Goal: Task Accomplishment & Management: Use online tool/utility

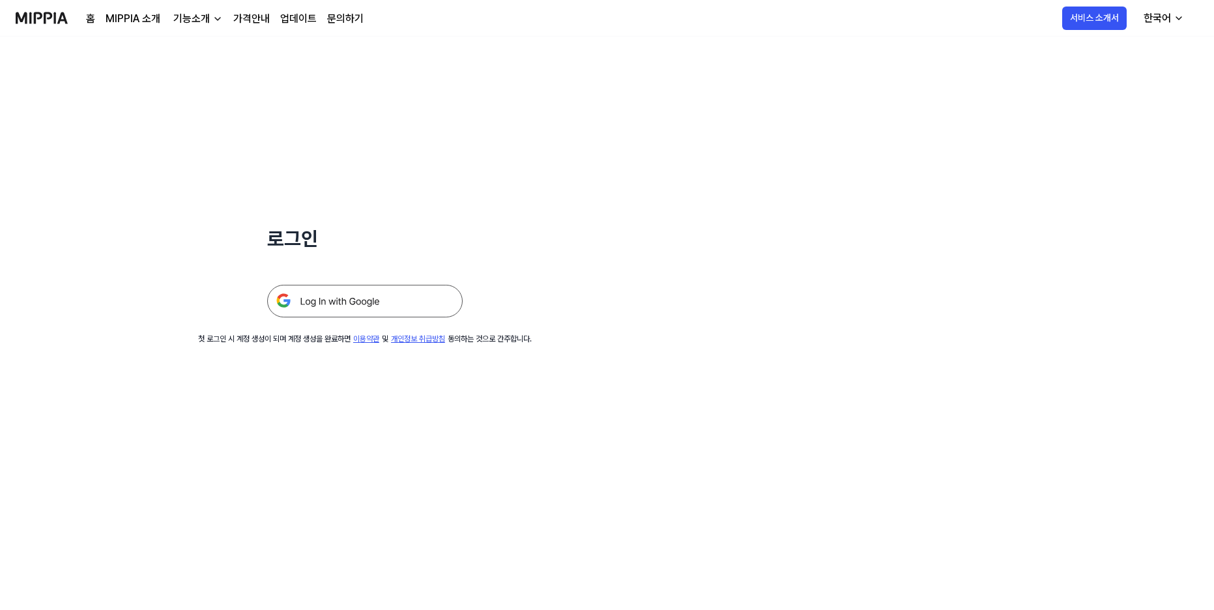
click at [334, 303] on img at bounding box center [364, 301] width 195 height 33
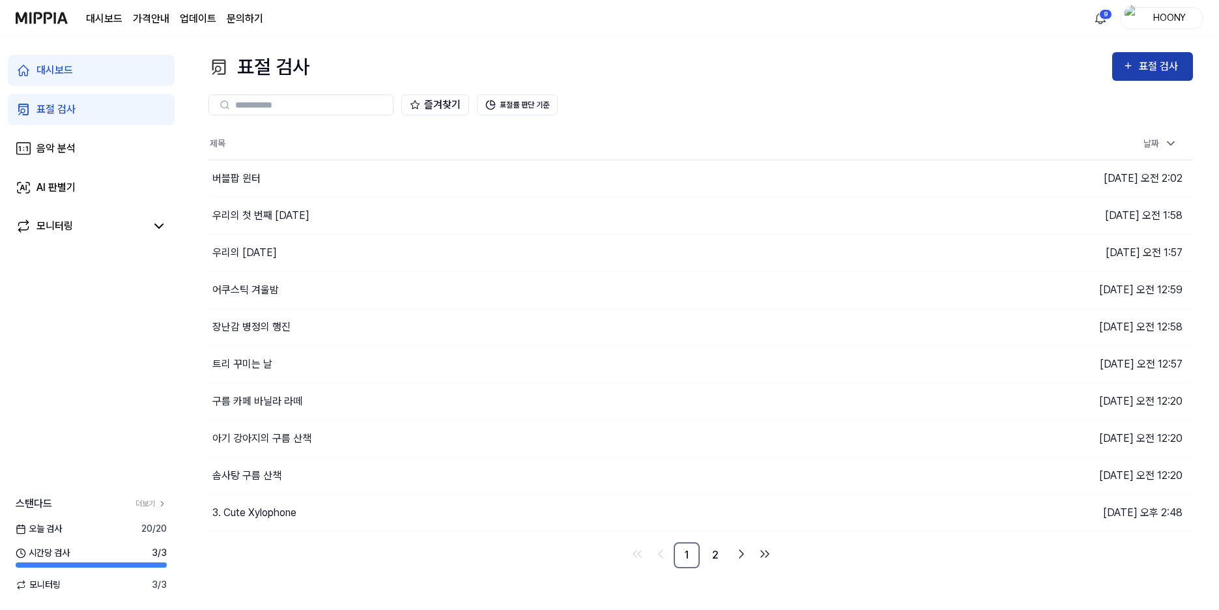
click at [1139, 67] on div "표절 검사" at bounding box center [1152, 66] width 60 height 17
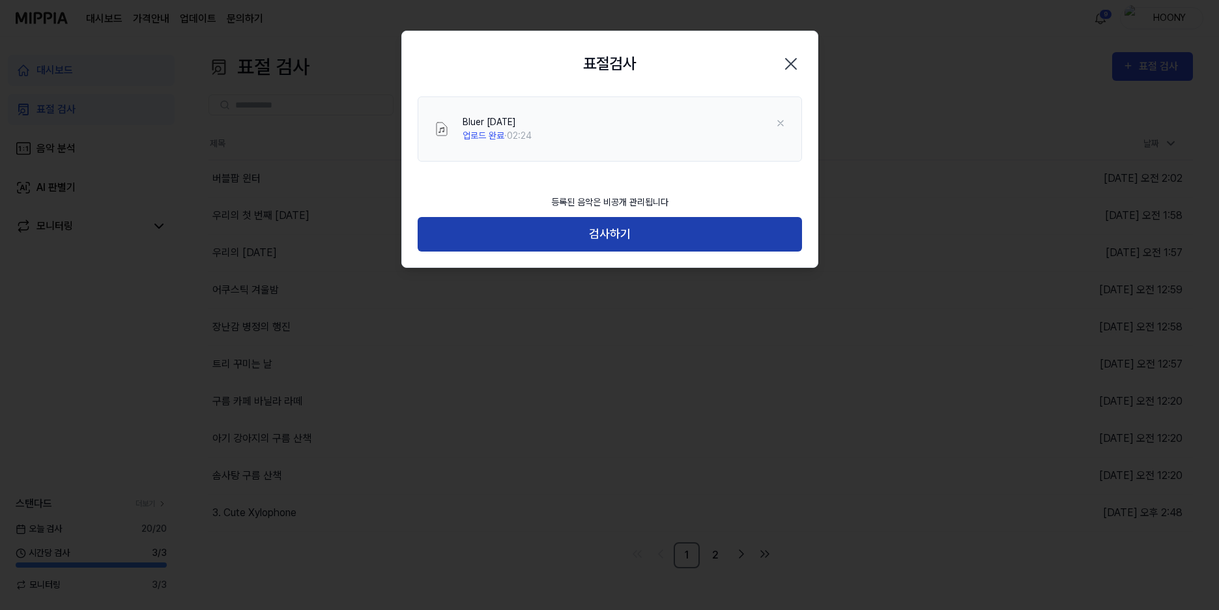
click at [635, 246] on button "검사하기" at bounding box center [610, 234] width 384 height 35
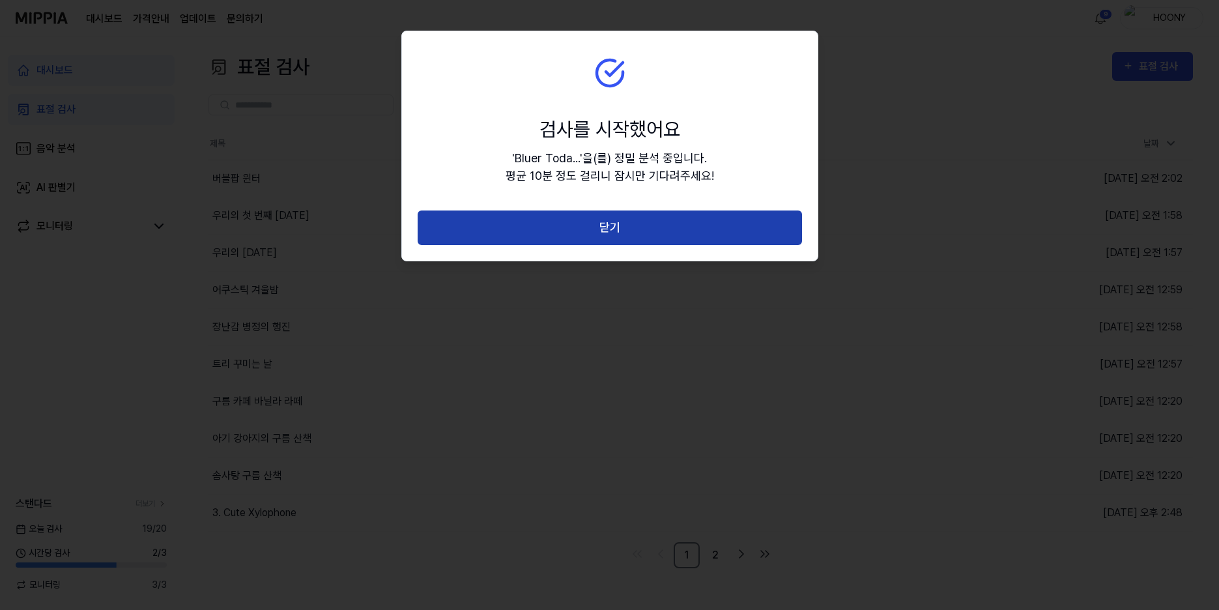
click at [635, 227] on button "닫기" at bounding box center [610, 227] width 384 height 35
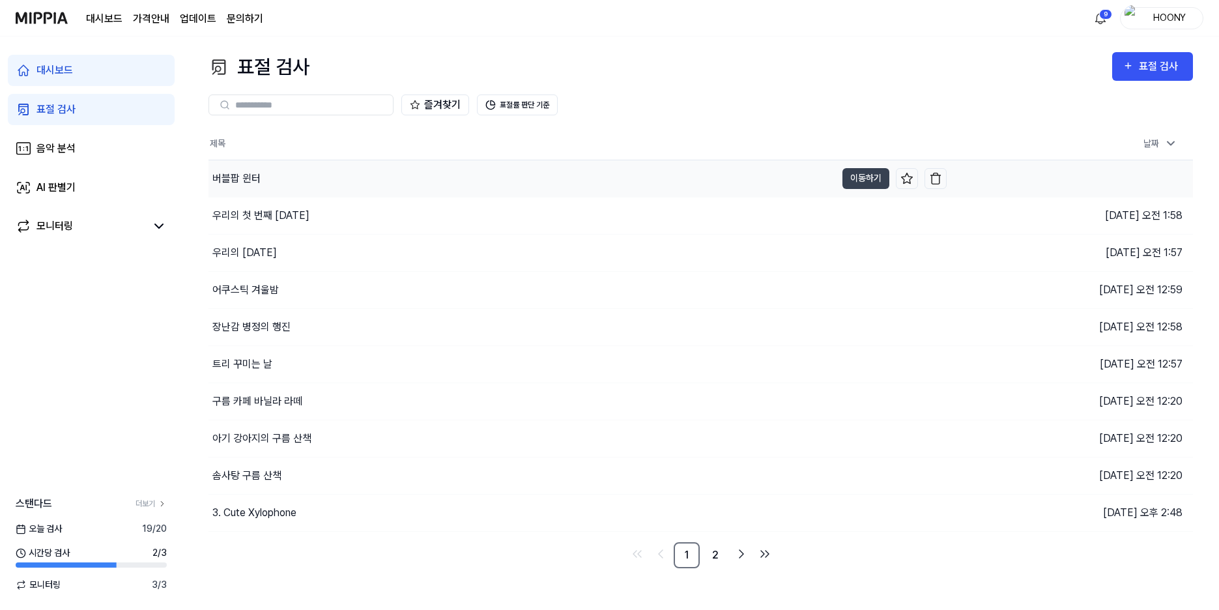
click at [287, 182] on div "버블팝 윈터" at bounding box center [521, 178] width 627 height 36
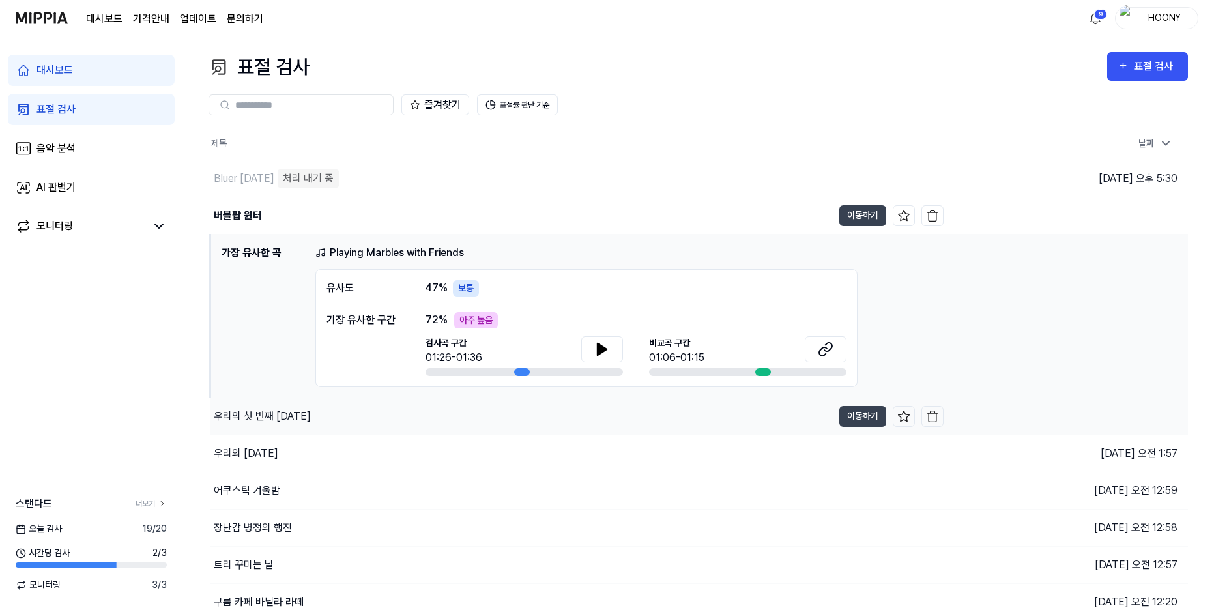
click at [304, 416] on div "우리의 첫 번째 크리스마스" at bounding box center [262, 416] width 97 height 16
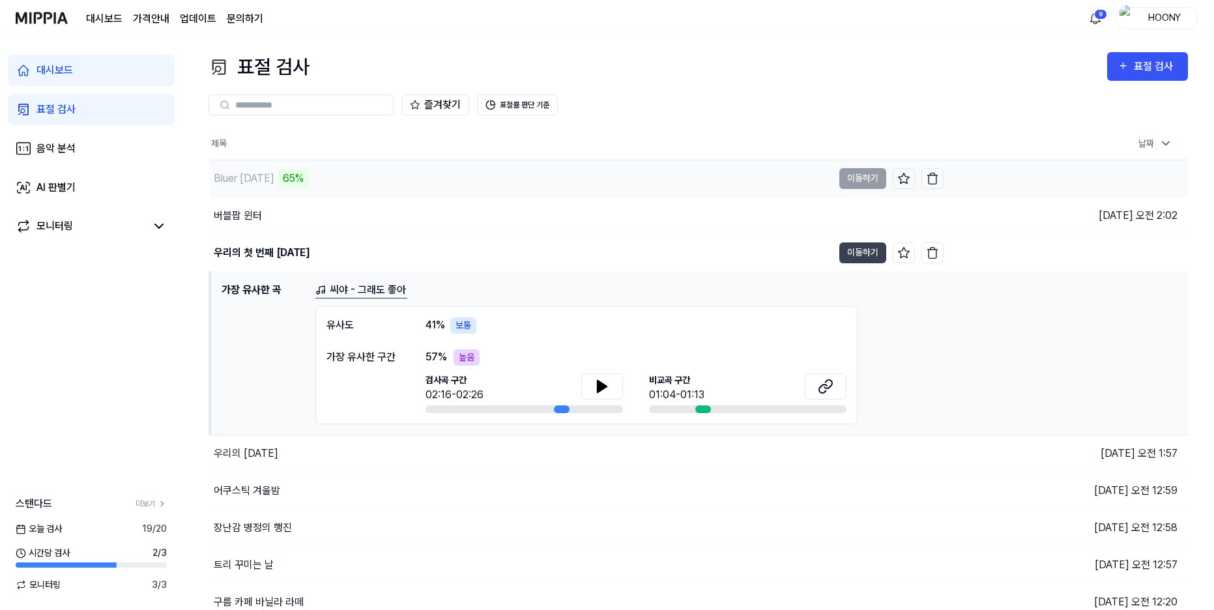
click at [412, 181] on div "Bluer Today 65%" at bounding box center [521, 178] width 623 height 36
click at [312, 175] on div "Bluer Today" at bounding box center [521, 178] width 623 height 36
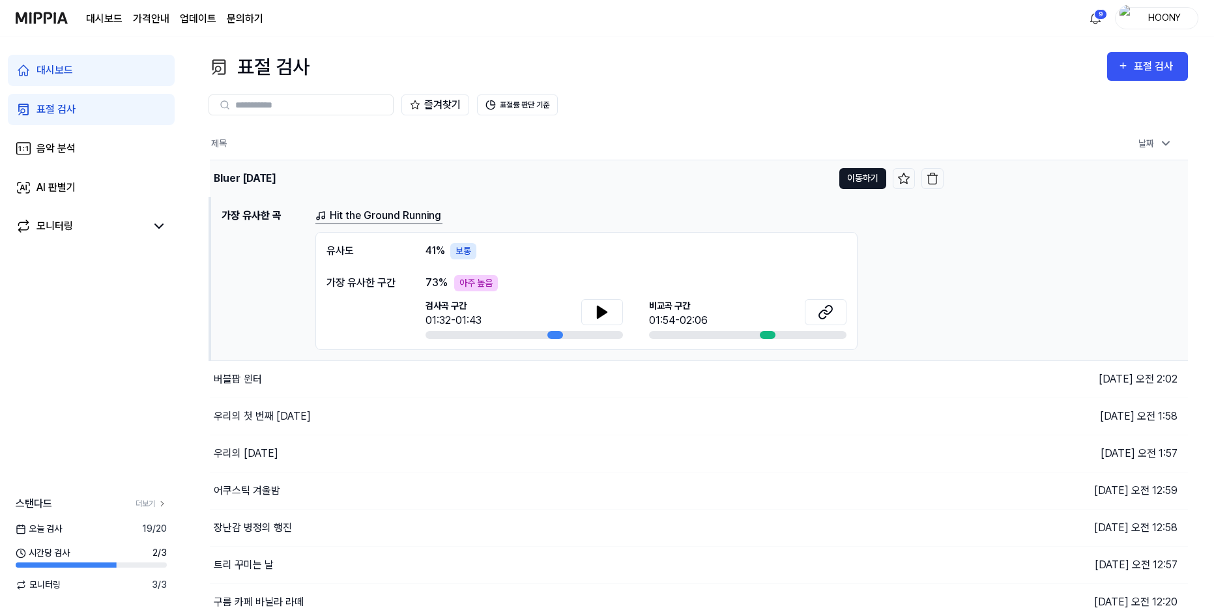
click at [862, 179] on button "이동하기" at bounding box center [862, 178] width 47 height 21
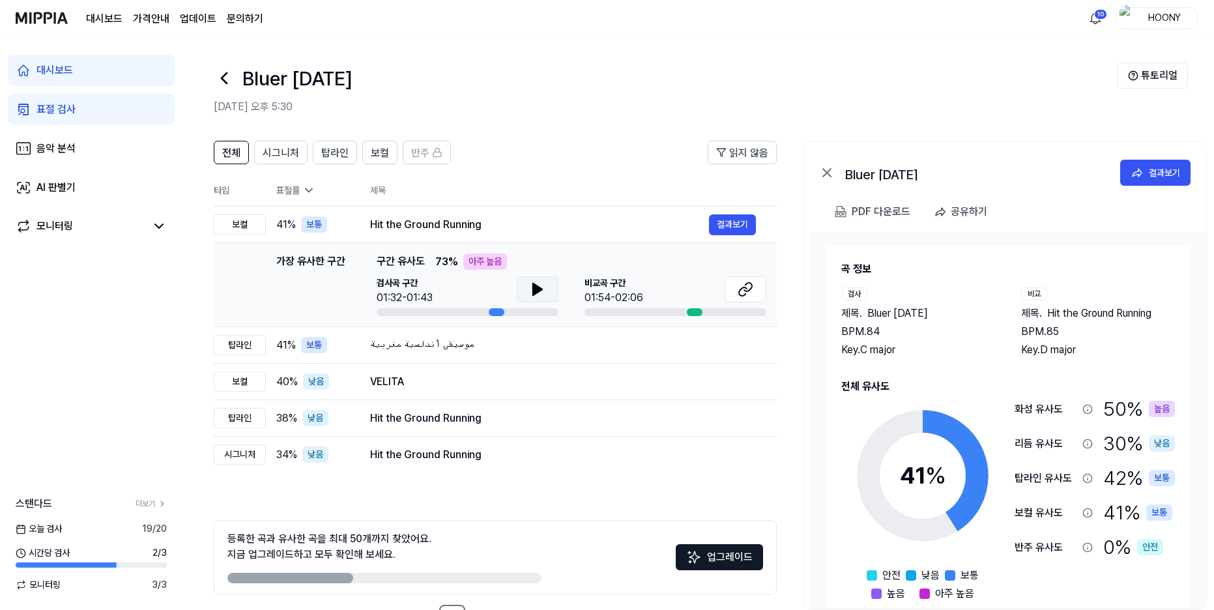
click at [541, 286] on icon at bounding box center [538, 289] width 16 height 16
click at [546, 289] on button at bounding box center [538, 289] width 42 height 26
click at [756, 290] on button at bounding box center [745, 289] width 42 height 26
click at [545, 288] on button at bounding box center [538, 289] width 42 height 26
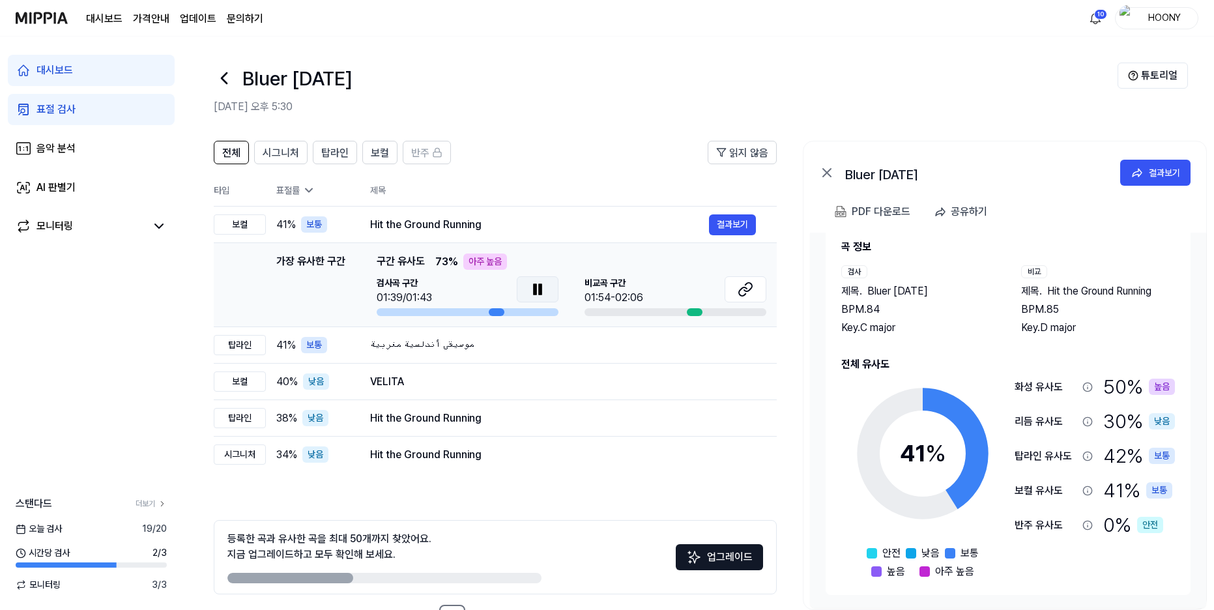
click at [535, 288] on icon at bounding box center [535, 289] width 3 height 10
click at [752, 285] on icon at bounding box center [745, 289] width 16 height 16
click at [435, 347] on div "موسيقى أندلسية مغربية" at bounding box center [539, 345] width 339 height 16
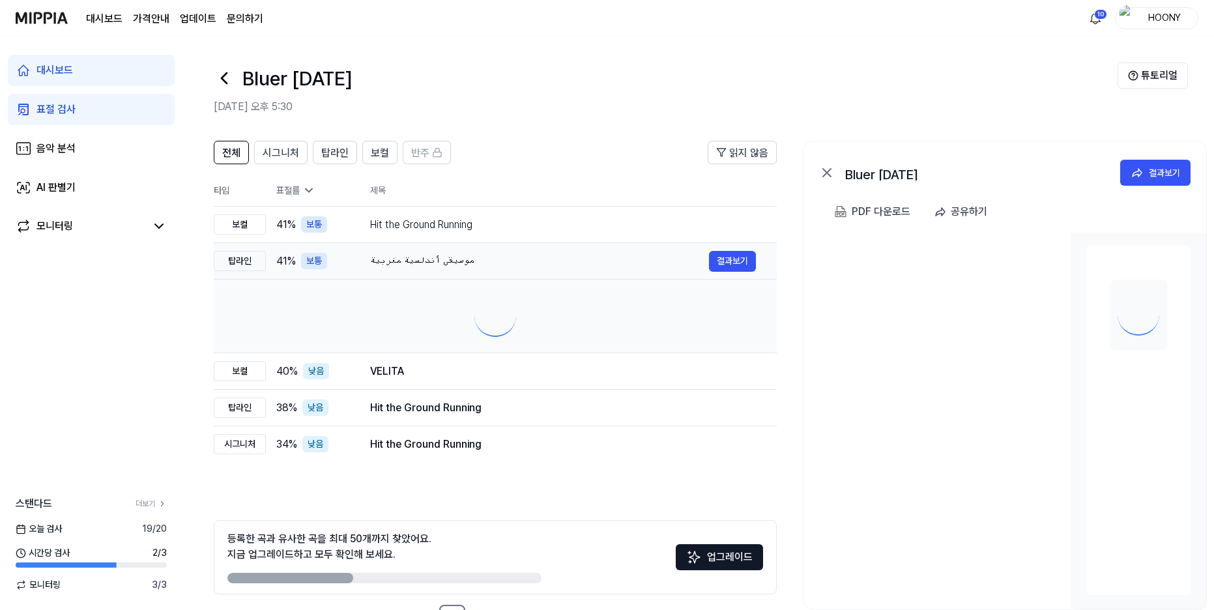
scroll to position [0, 0]
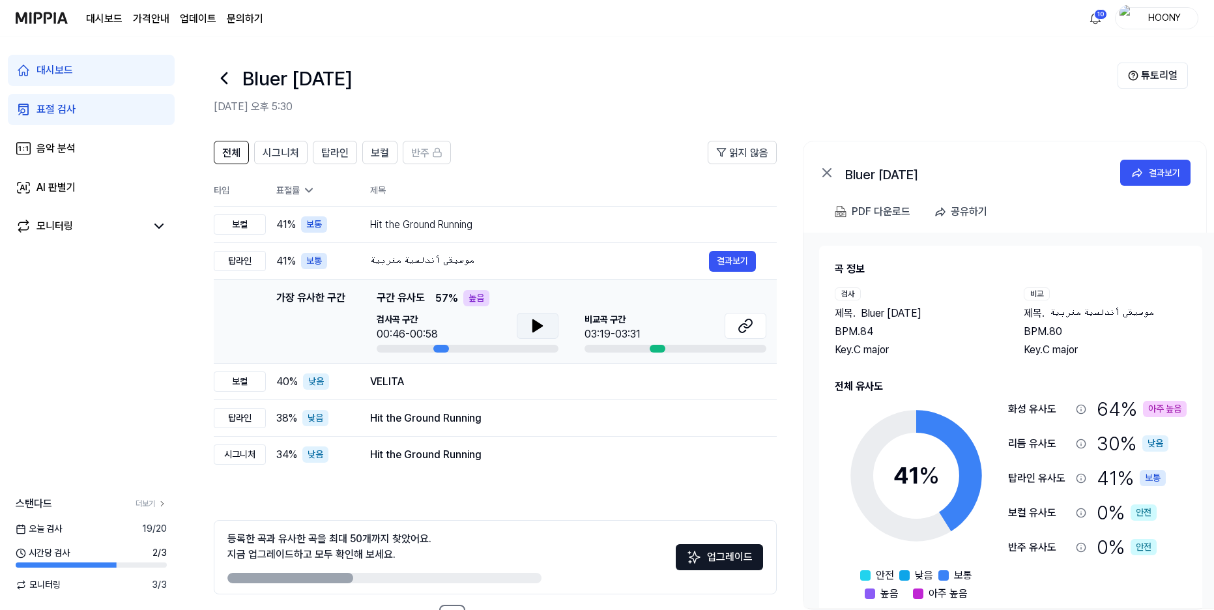
click at [538, 325] on icon at bounding box center [537, 326] width 9 height 12
click at [537, 331] on icon at bounding box center [538, 326] width 16 height 16
click at [750, 326] on icon at bounding box center [745, 326] width 16 height 16
click at [457, 456] on div "Hit the Ground Running" at bounding box center [539, 455] width 339 height 16
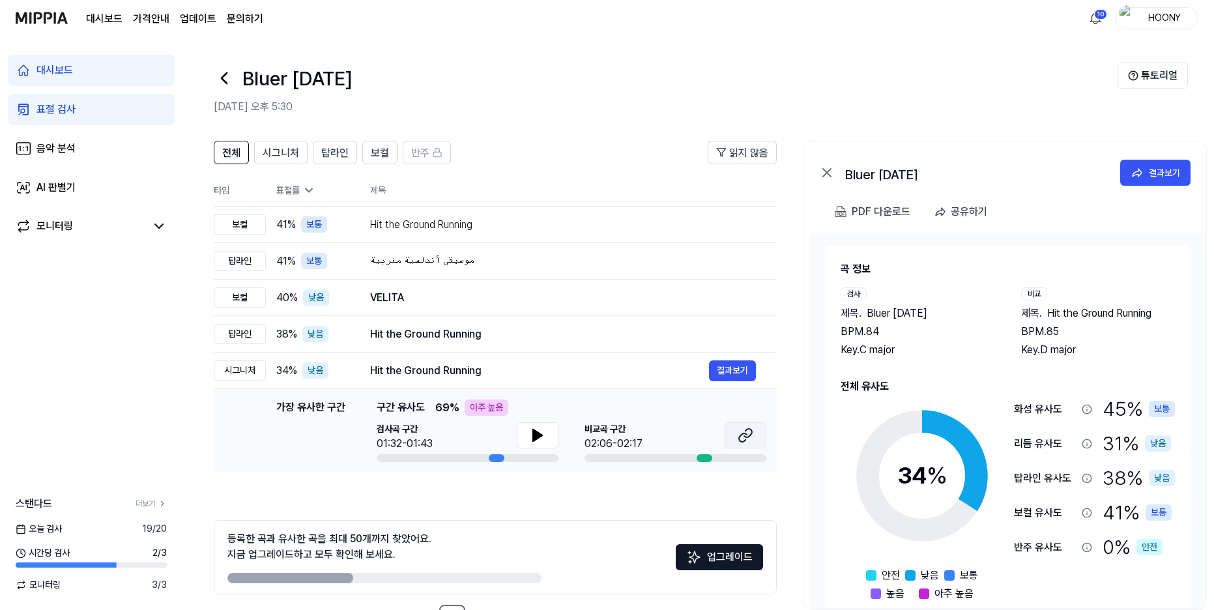
click at [741, 433] on icon at bounding box center [745, 435] width 16 height 16
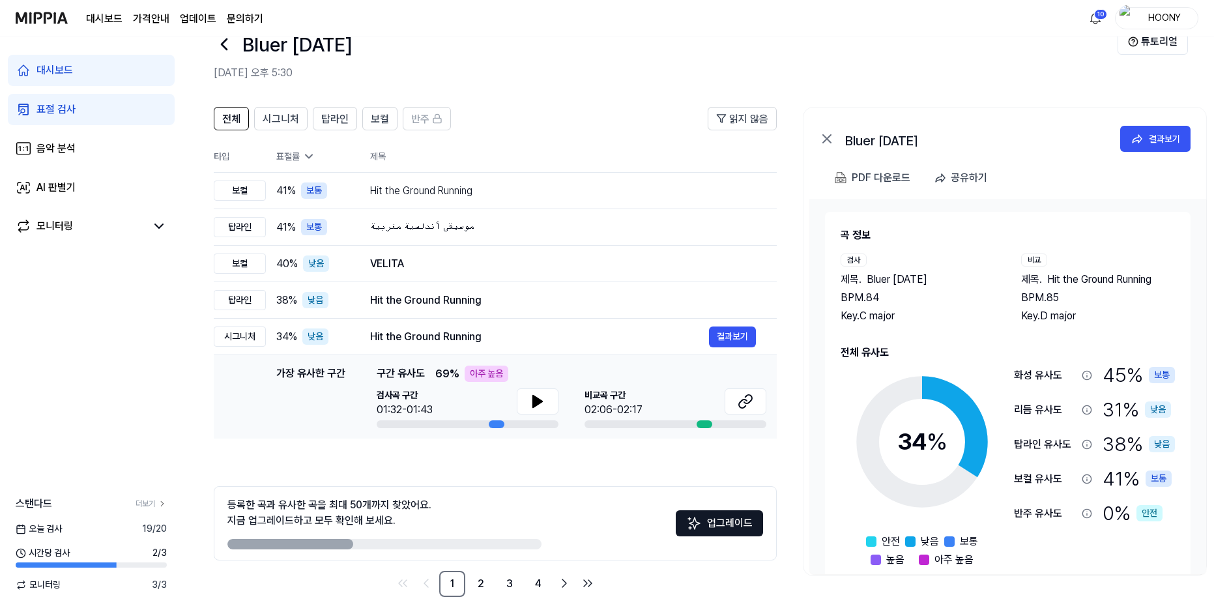
scroll to position [47, 0]
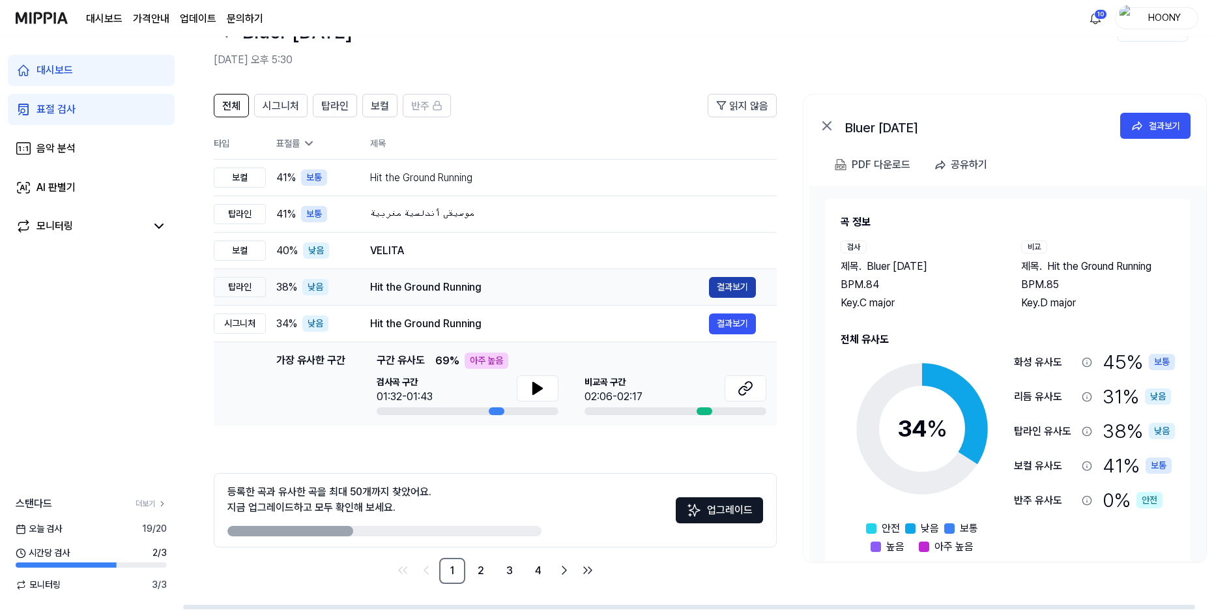
click at [735, 280] on button "결과보기" at bounding box center [732, 287] width 47 height 21
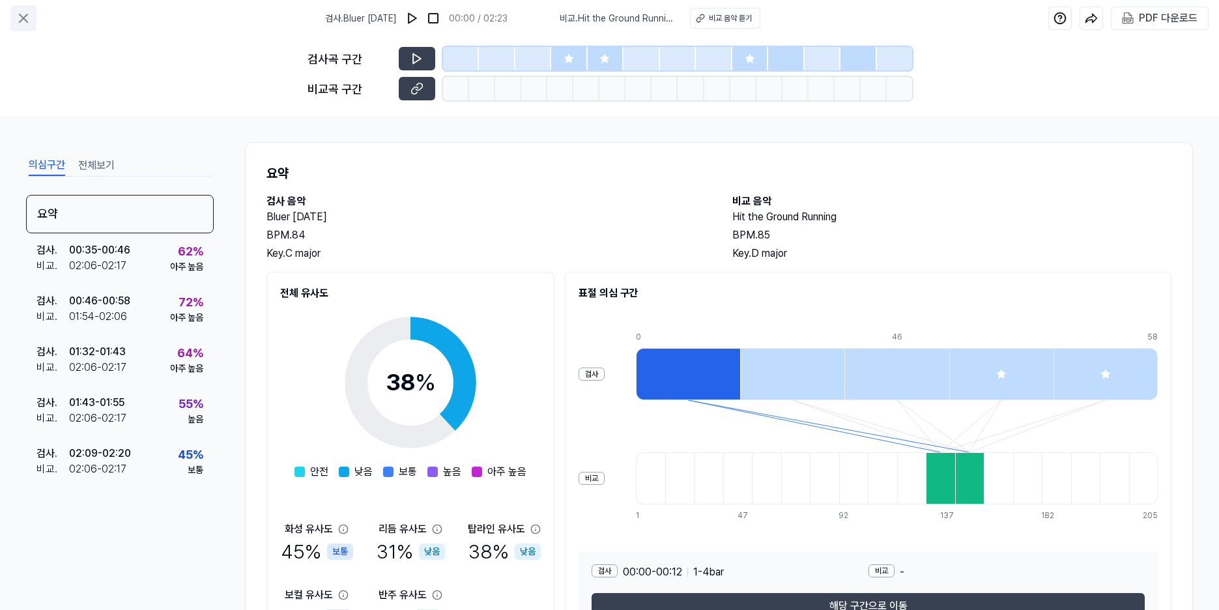
click at [29, 17] on icon at bounding box center [24, 18] width 16 height 16
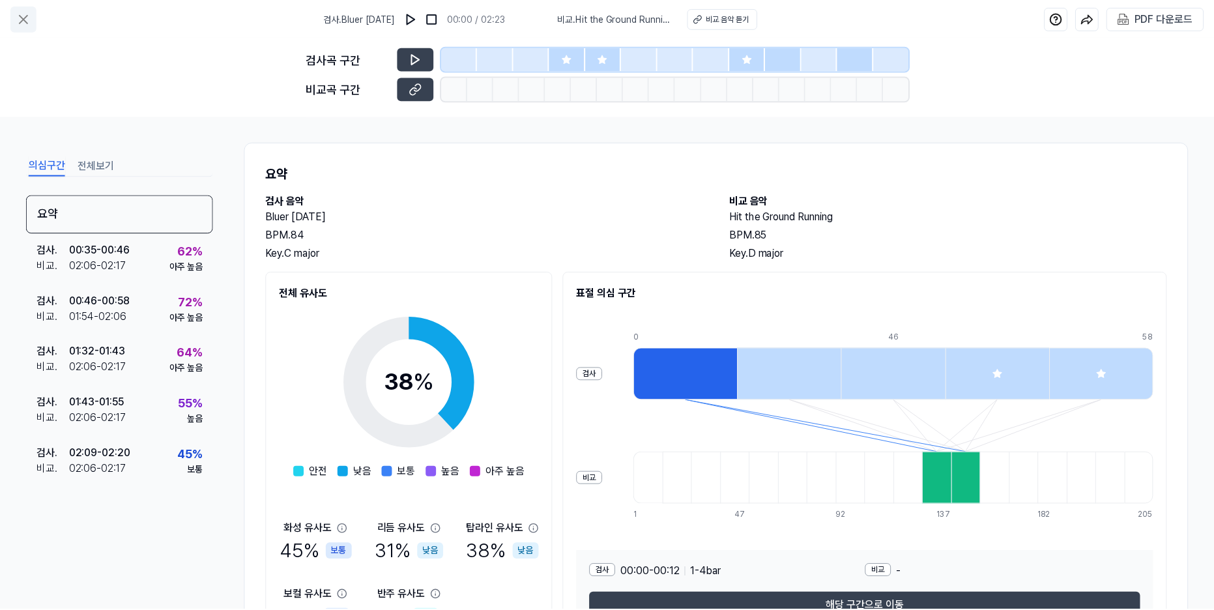
scroll to position [47, 0]
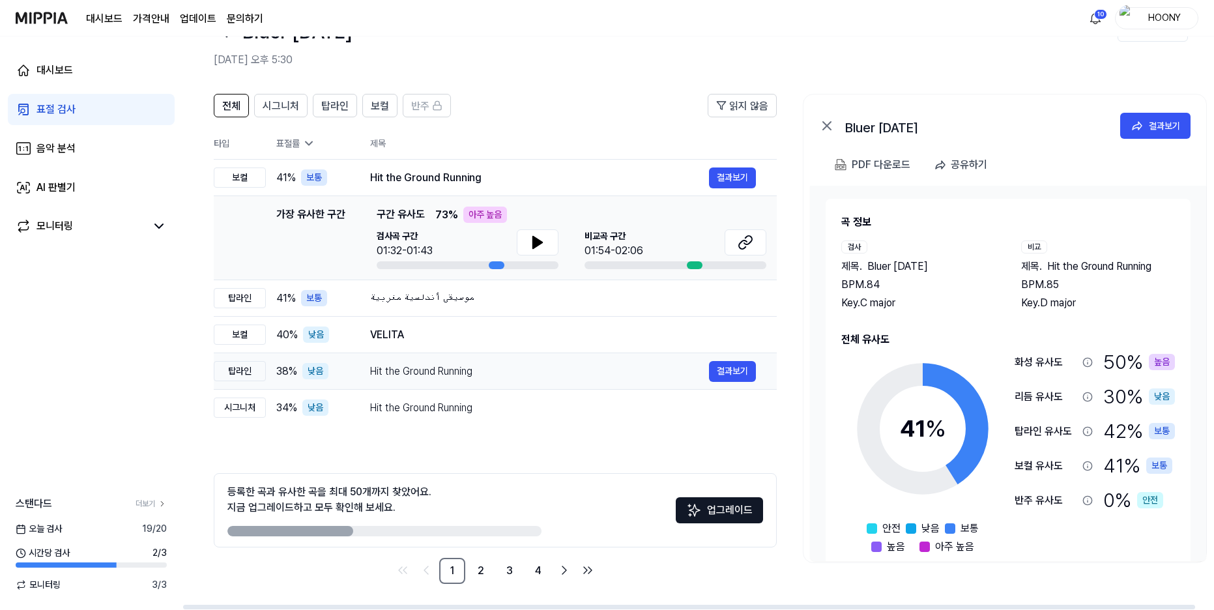
click at [616, 376] on div "Hit the Ground Running" at bounding box center [539, 372] width 339 height 16
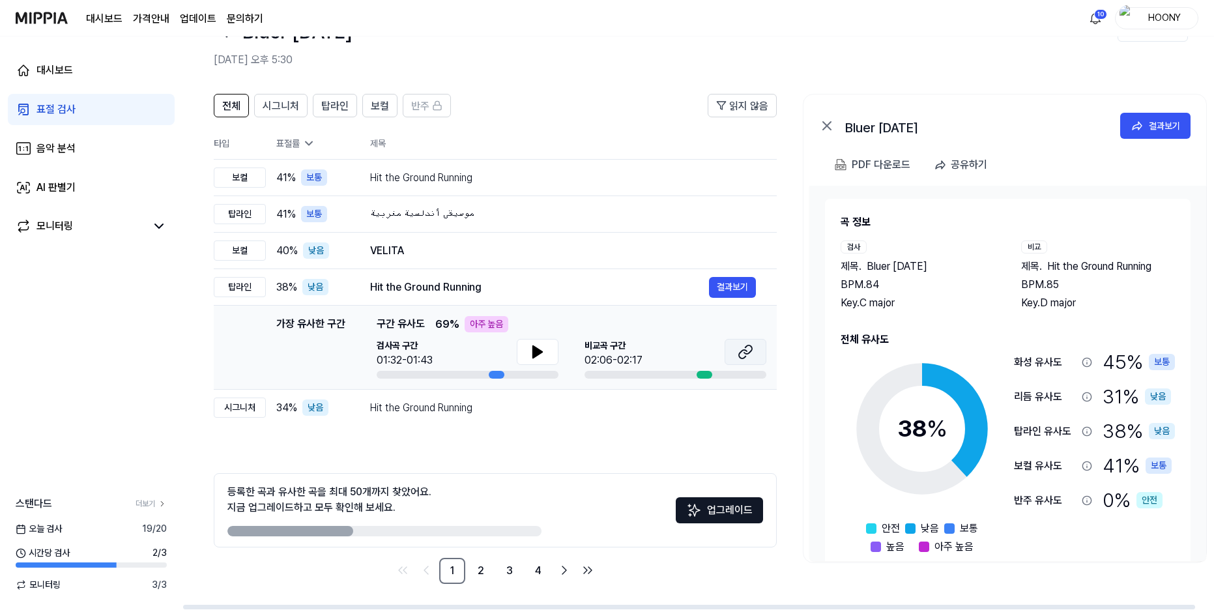
click at [743, 350] on icon at bounding box center [743, 354] width 8 height 8
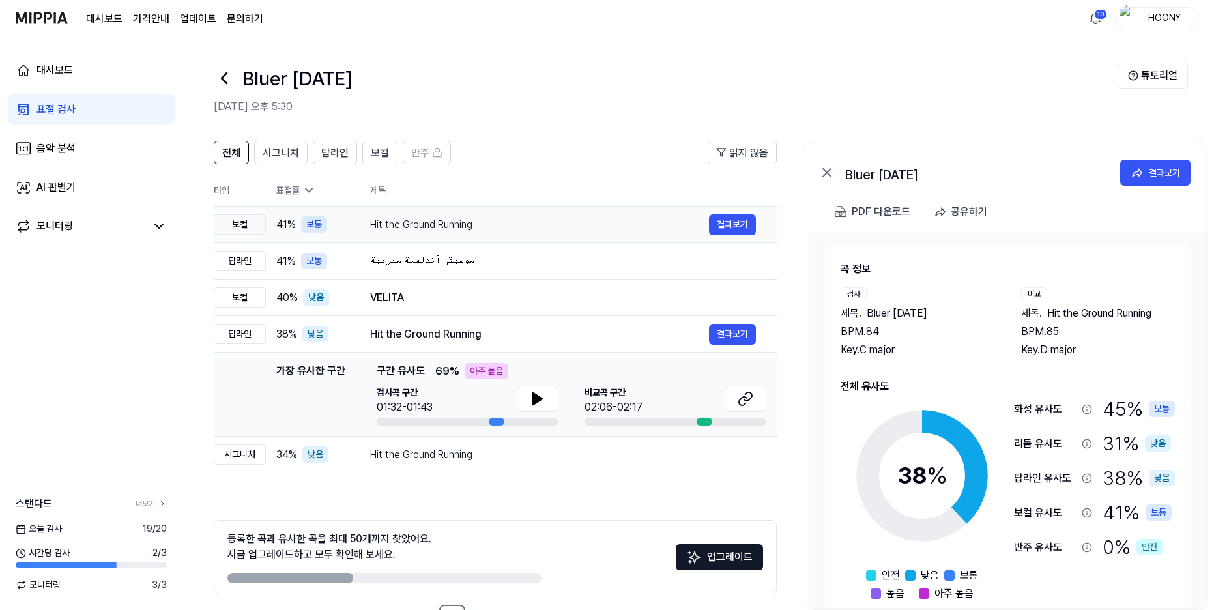
click at [398, 224] on div "Hit the Ground Running" at bounding box center [539, 225] width 339 height 16
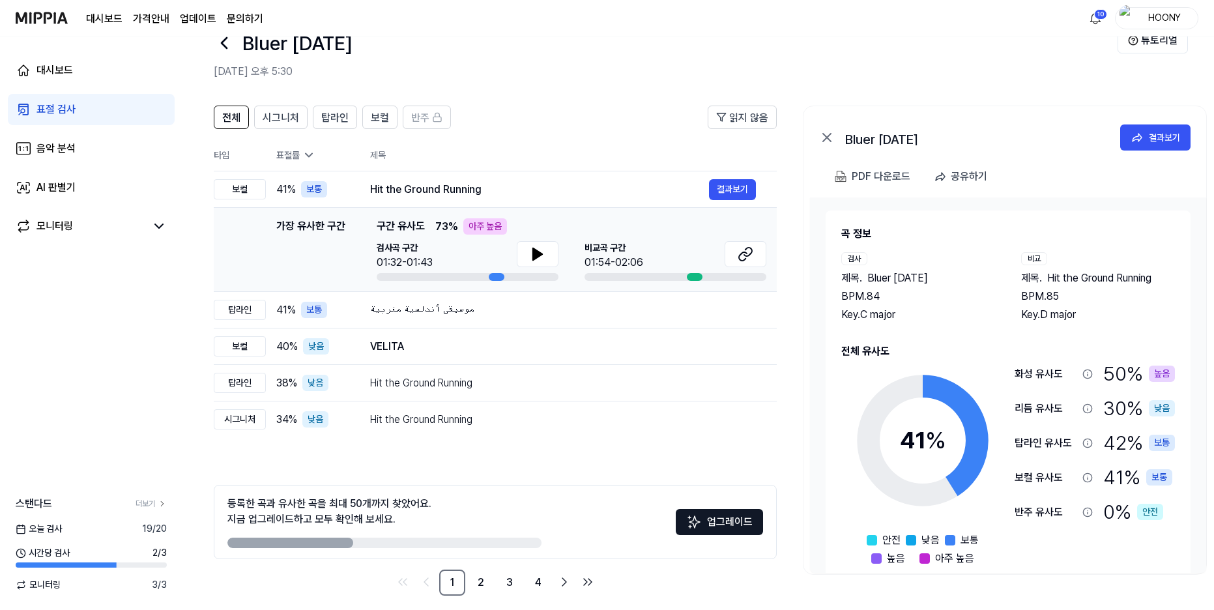
scroll to position [47, 0]
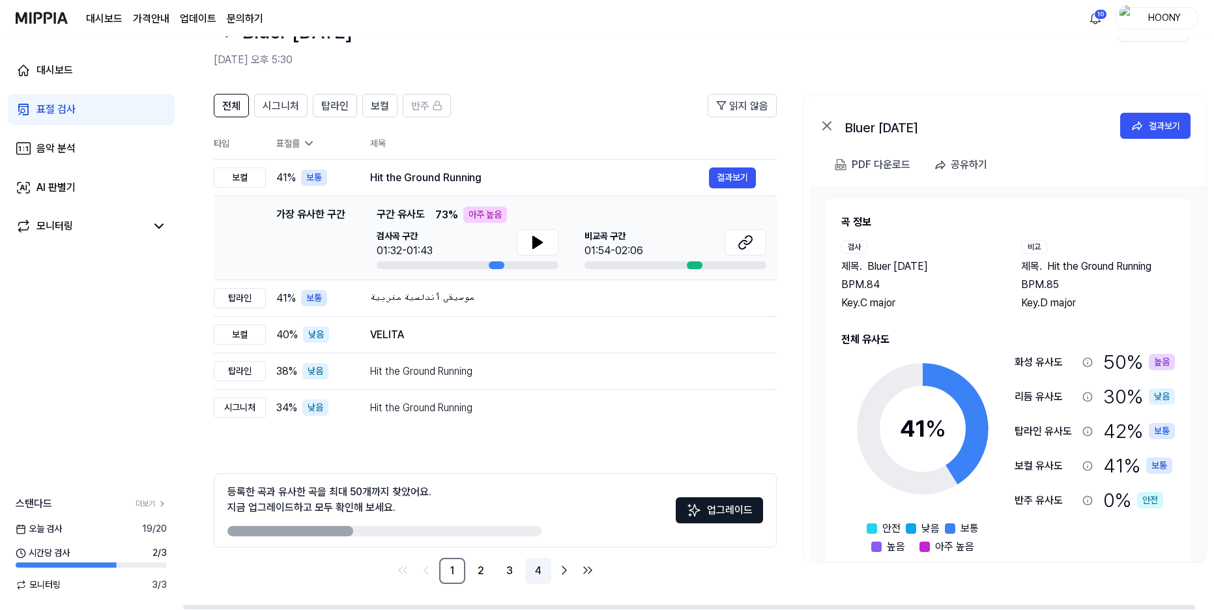
click at [545, 573] on link "4" at bounding box center [538, 571] width 26 height 26
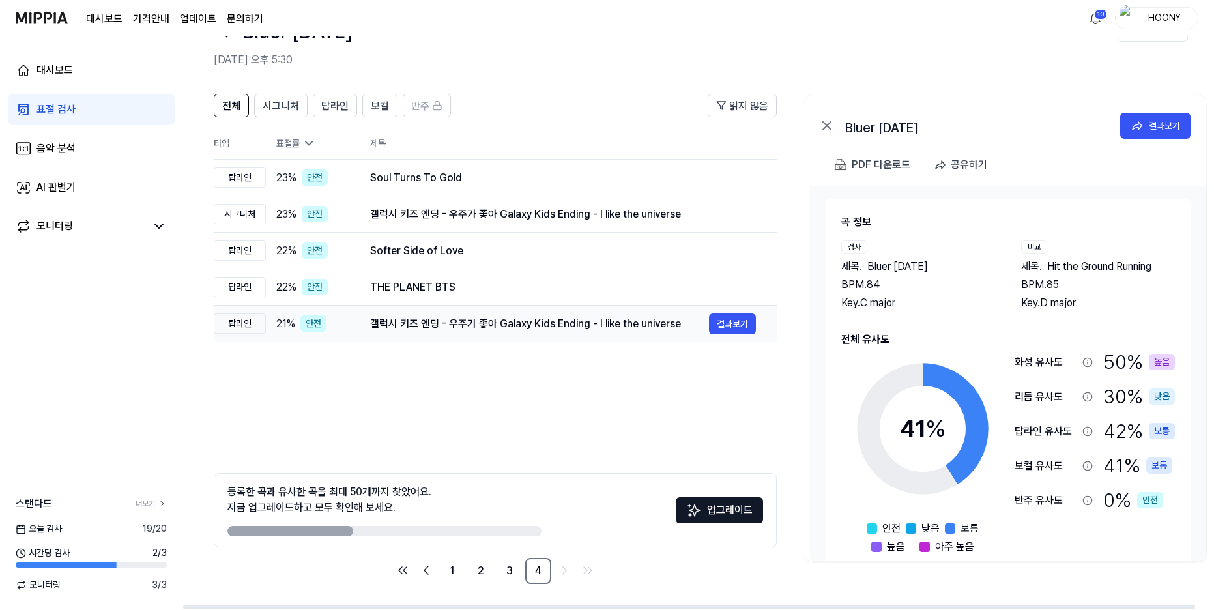
click at [506, 322] on div "갤럭시 키즈 엔딩 - 우주가 좋아 Galaxy Kids Ending - I like the universe" at bounding box center [539, 324] width 339 height 16
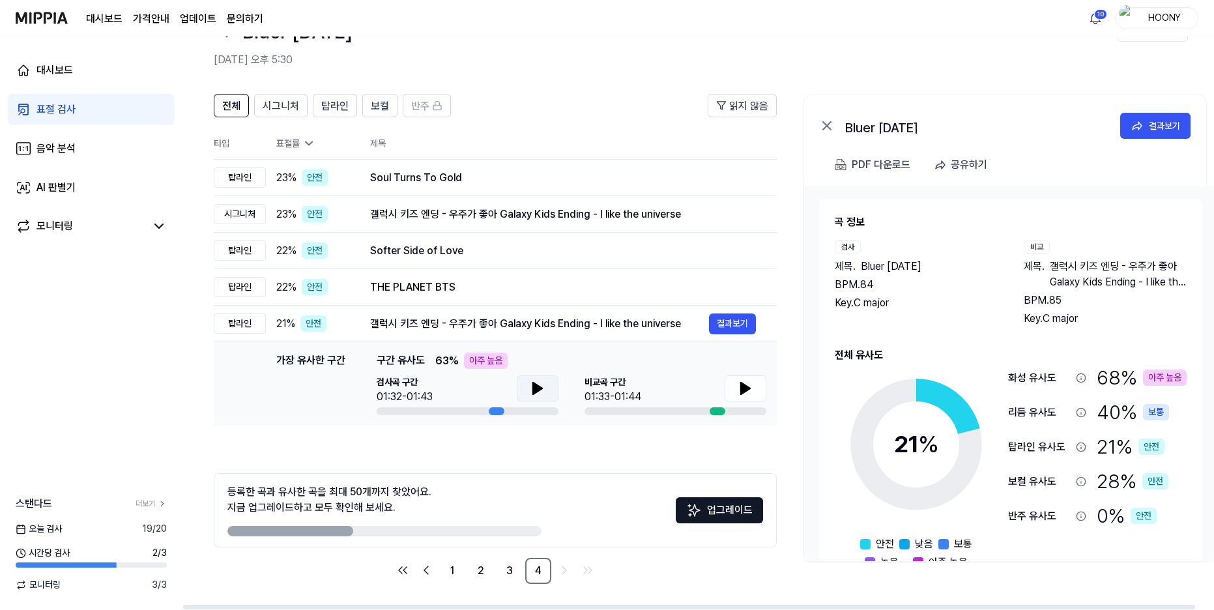
click at [526, 390] on button at bounding box center [538, 388] width 42 height 26
click at [537, 390] on icon at bounding box center [538, 388] width 16 height 16
click at [467, 577] on ul "1 2 3 4" at bounding box center [495, 571] width 206 height 26
click at [465, 575] on ul "1 2 3 4" at bounding box center [495, 571] width 206 height 26
click at [482, 573] on link "2" at bounding box center [481, 571] width 26 height 26
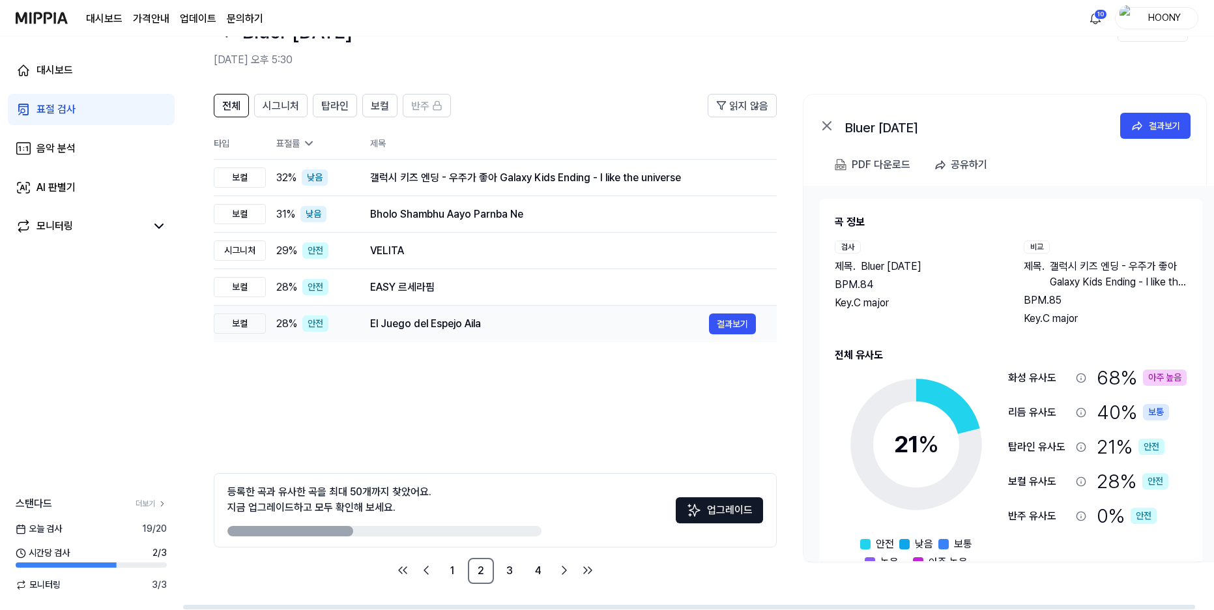
click at [476, 313] on div "El Juego del Espejo Aila 결과보기" at bounding box center [563, 323] width 386 height 21
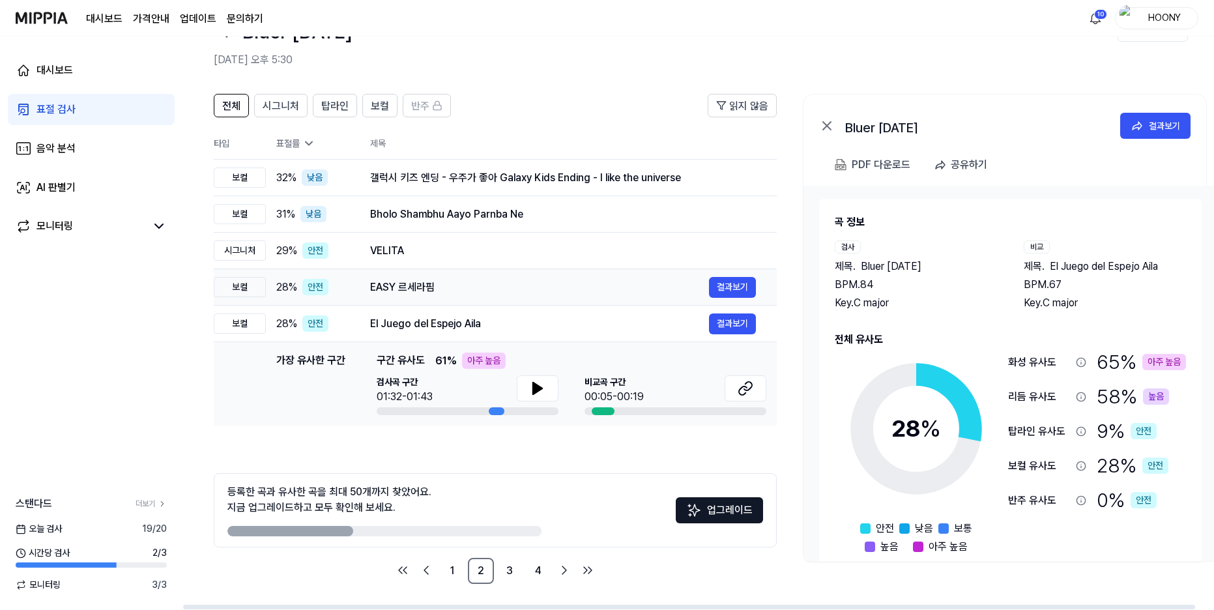
click at [471, 285] on div "EASY 르세라핌" at bounding box center [539, 287] width 339 height 16
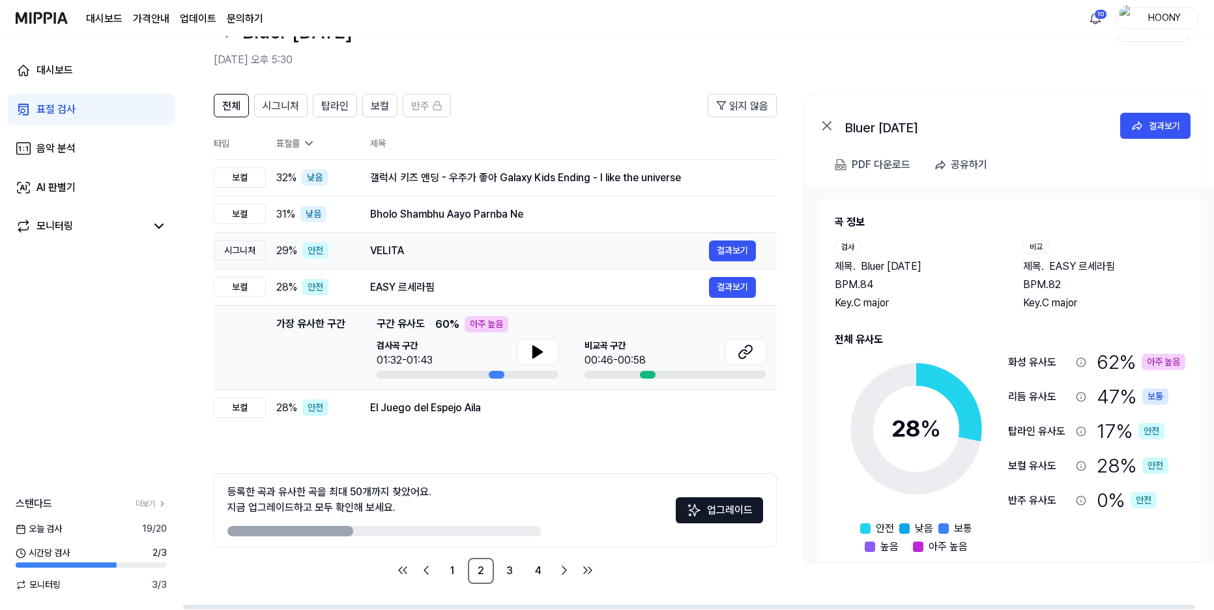
click at [477, 253] on div "VELITA" at bounding box center [539, 251] width 339 height 16
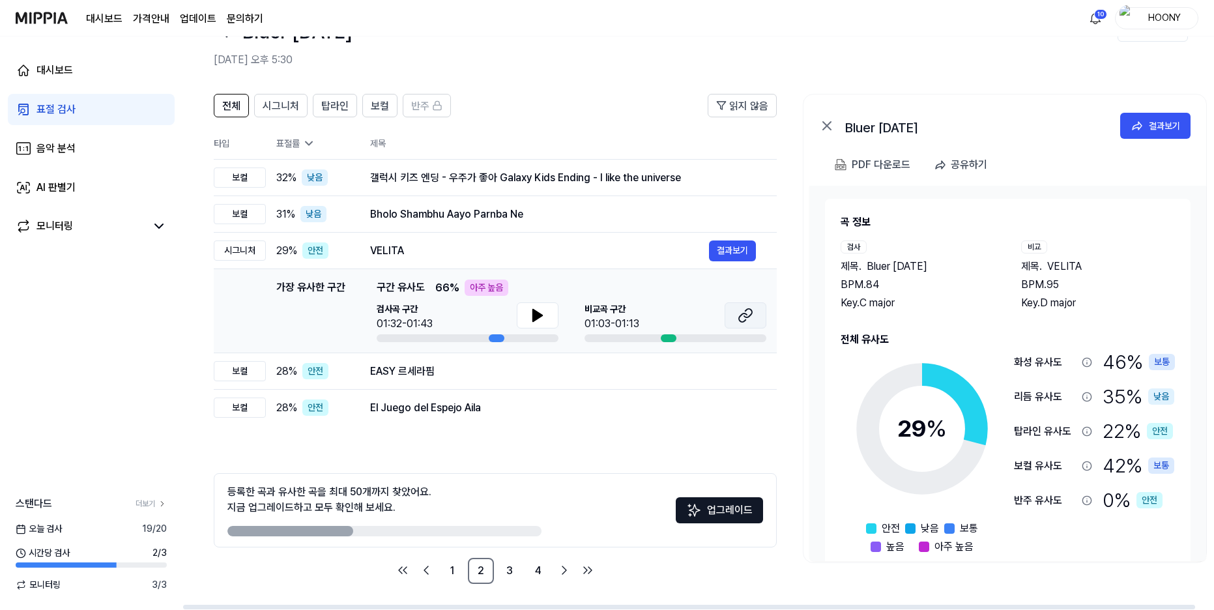
click at [750, 315] on icon at bounding box center [748, 313] width 8 height 8
